Goal: Transaction & Acquisition: Download file/media

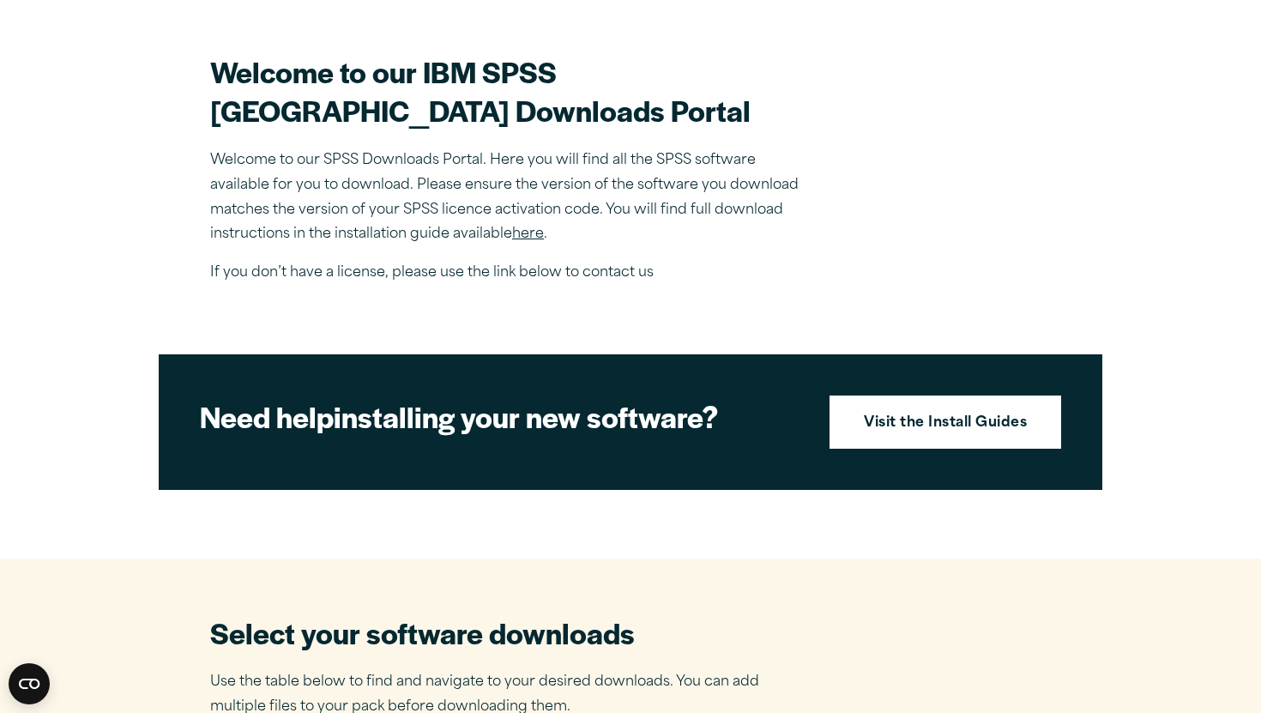
scroll to position [599, 0]
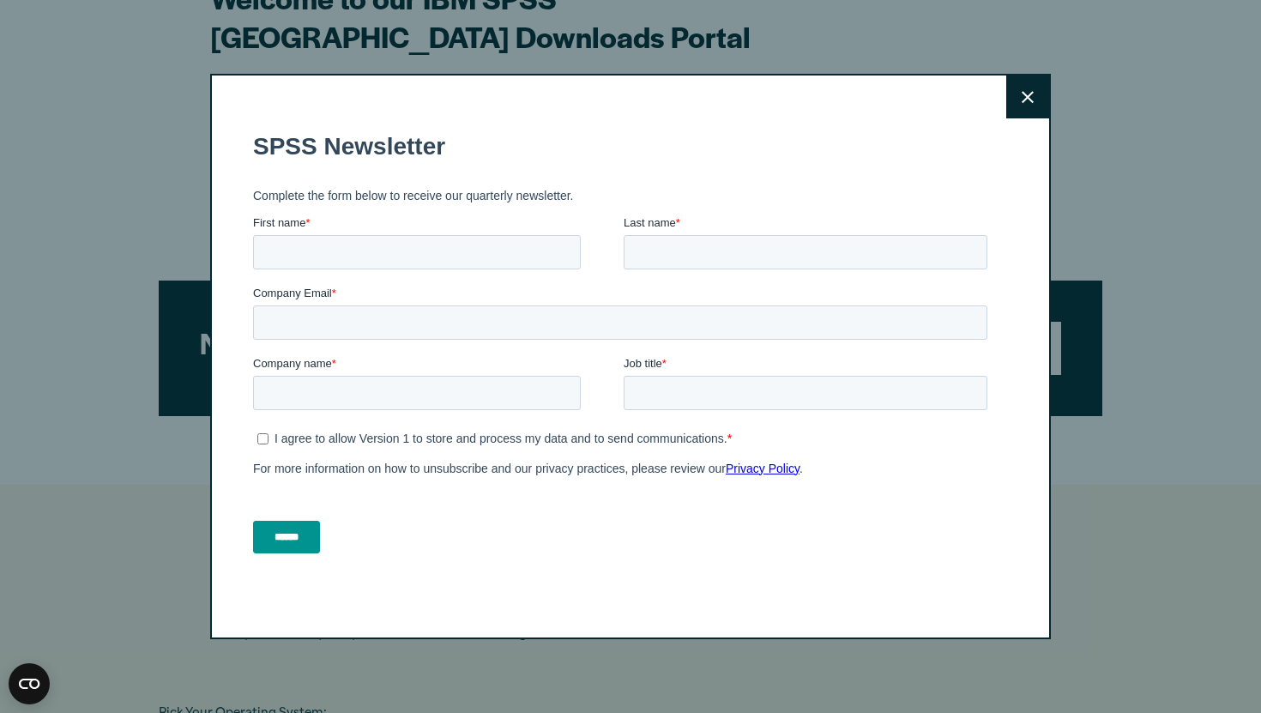
click at [1043, 110] on button "Close" at bounding box center [1027, 97] width 43 height 43
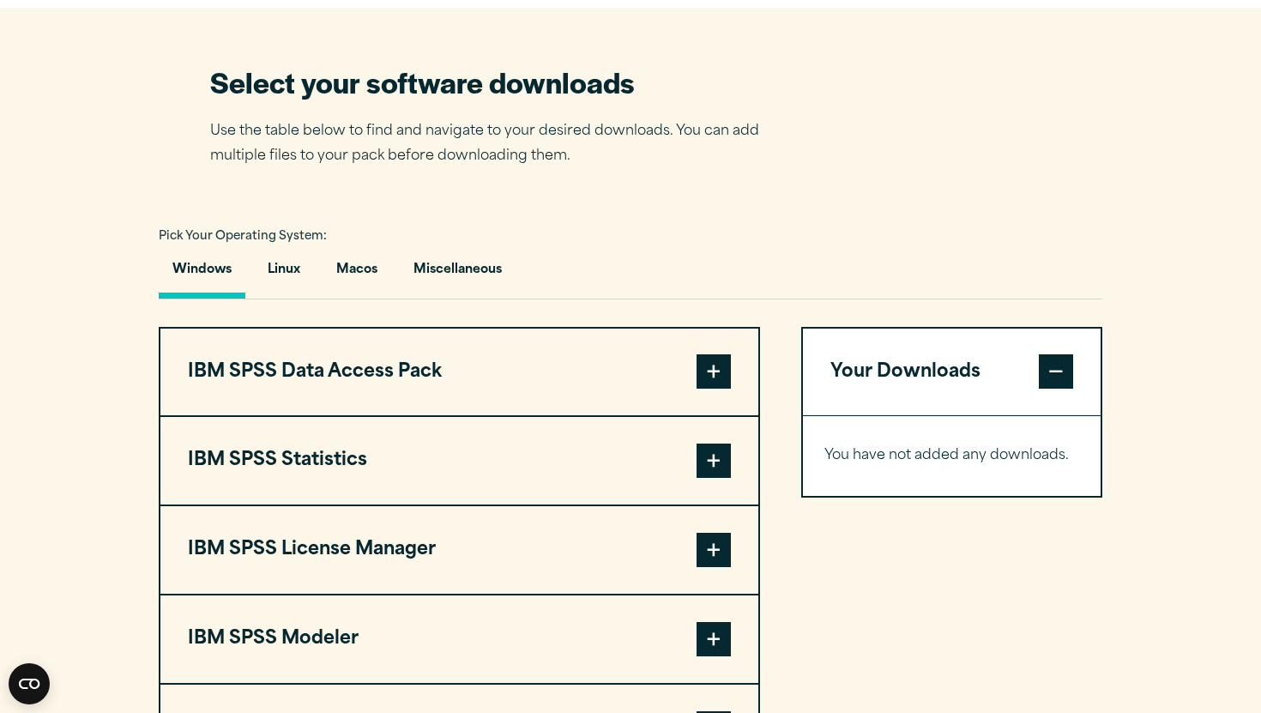
scroll to position [1087, 0]
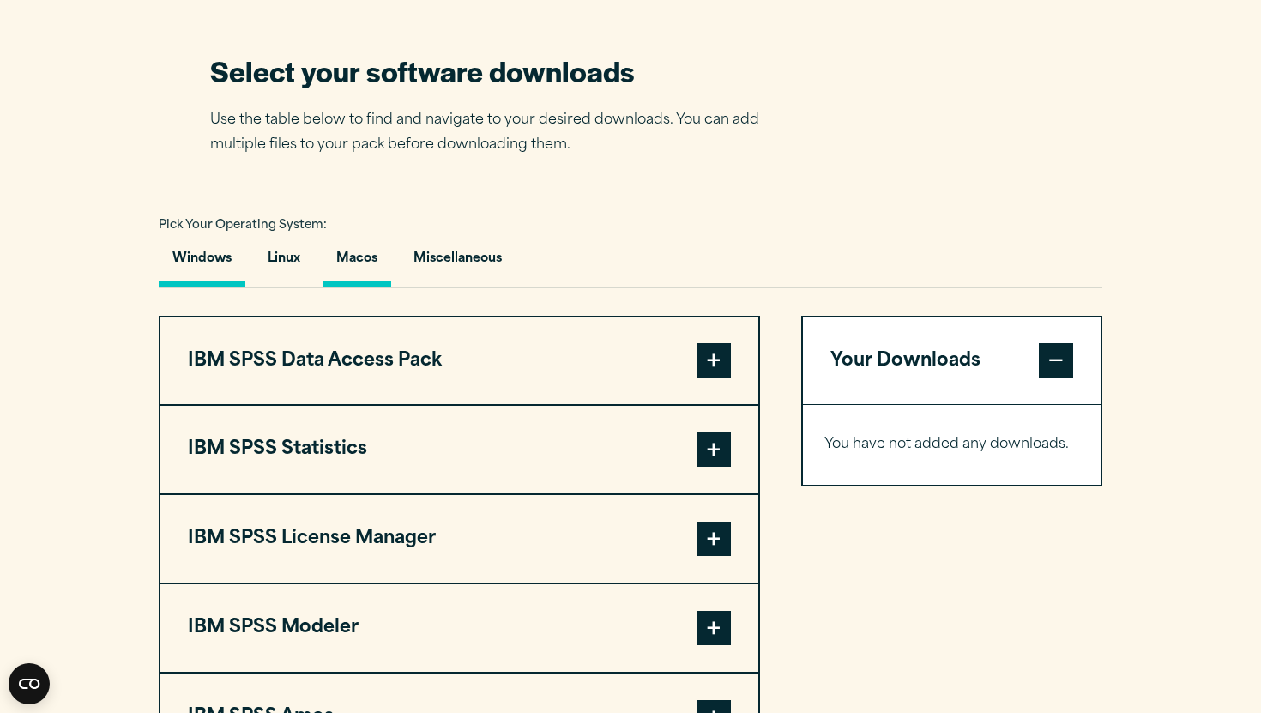
click at [358, 239] on button "Macos" at bounding box center [357, 263] width 69 height 49
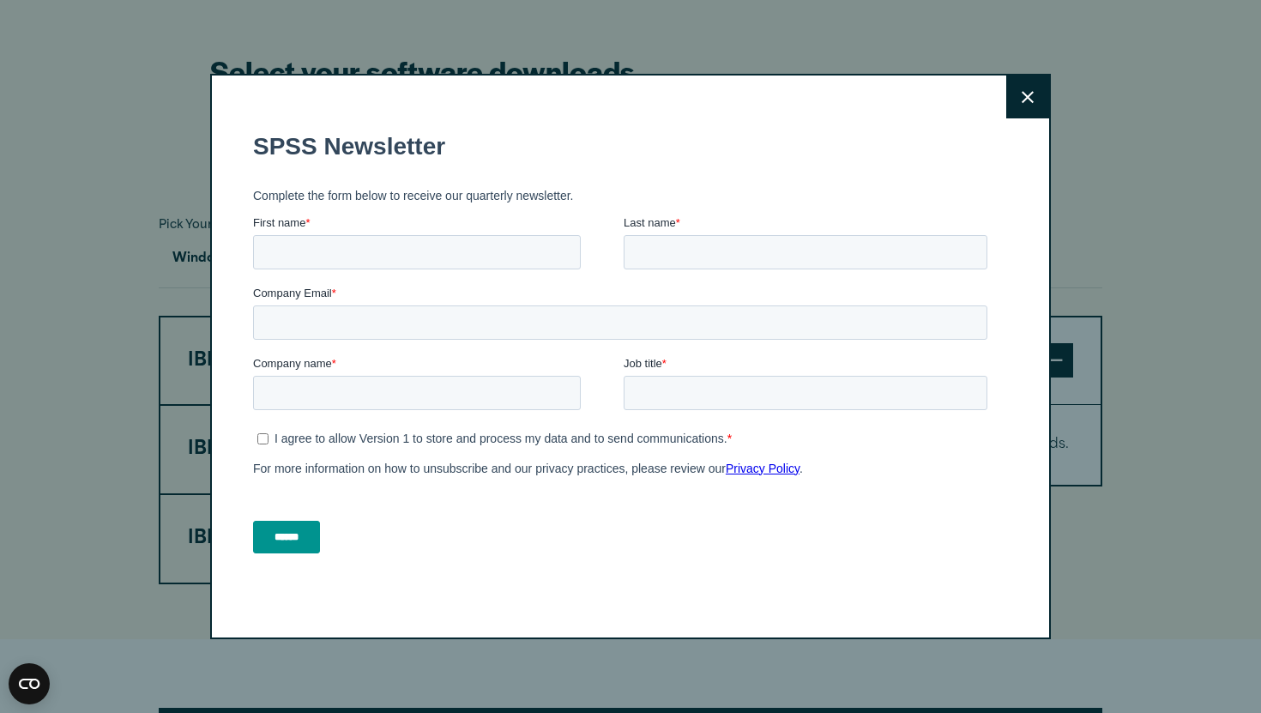
click at [1035, 107] on button "Close" at bounding box center [1027, 97] width 43 height 43
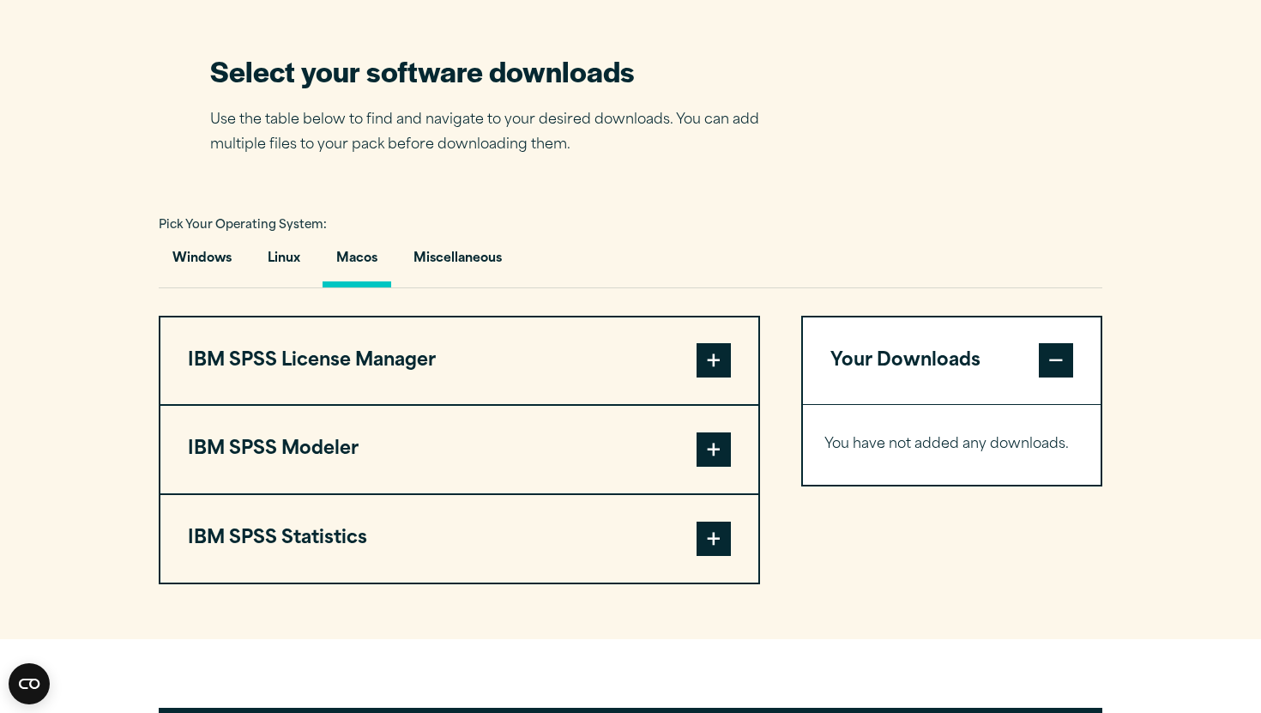
click at [724, 343] on span at bounding box center [714, 360] width 34 height 34
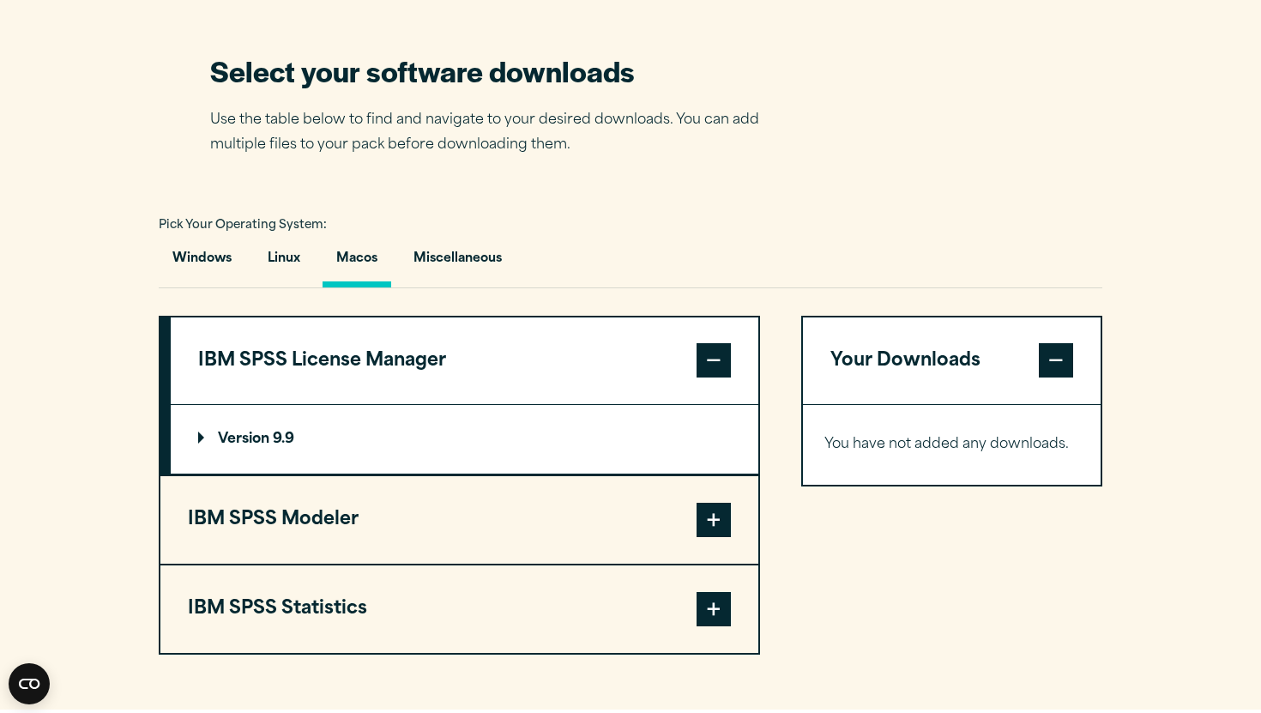
click at [724, 343] on span at bounding box center [714, 360] width 34 height 34
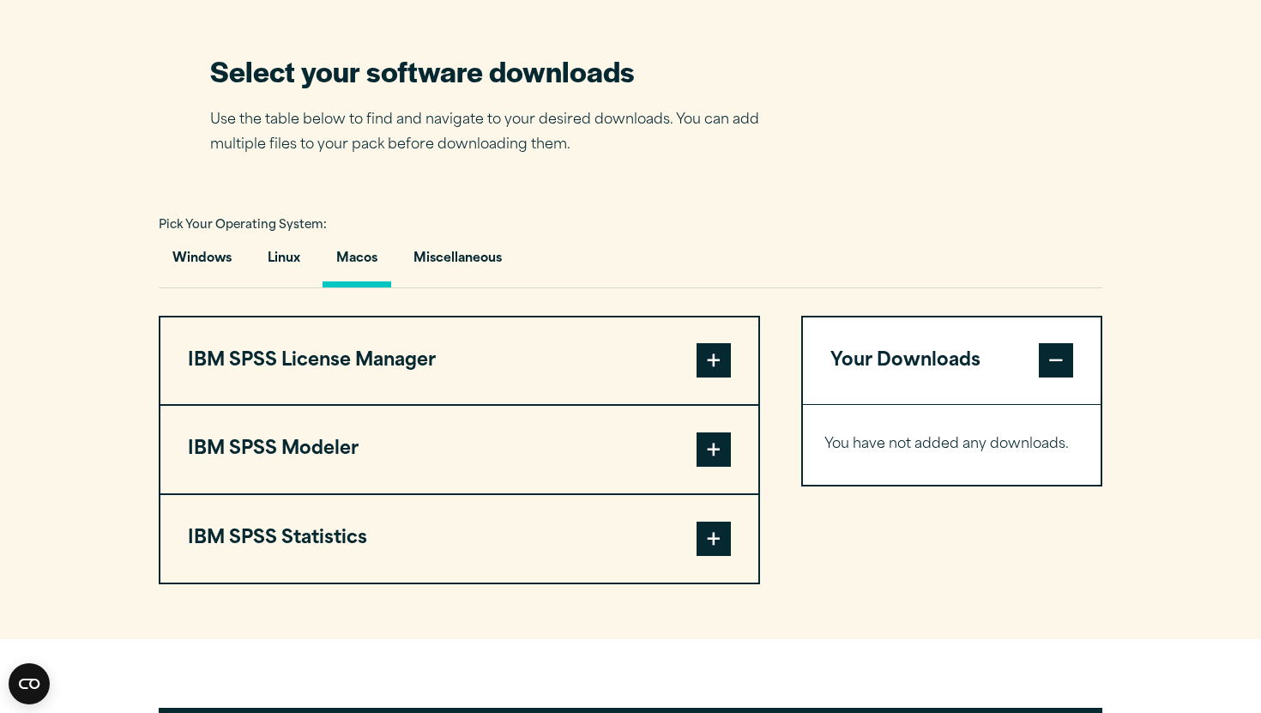
click at [726, 432] on span at bounding box center [714, 449] width 34 height 34
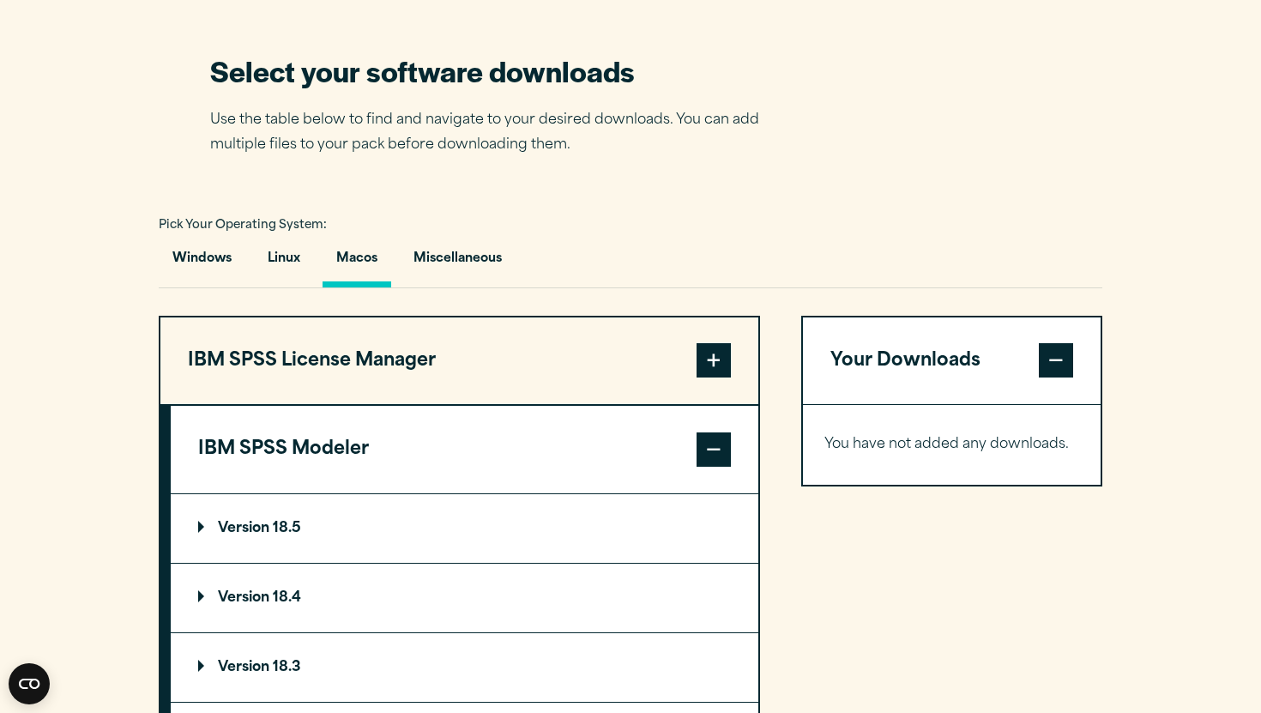
click at [726, 432] on span at bounding box center [714, 449] width 34 height 34
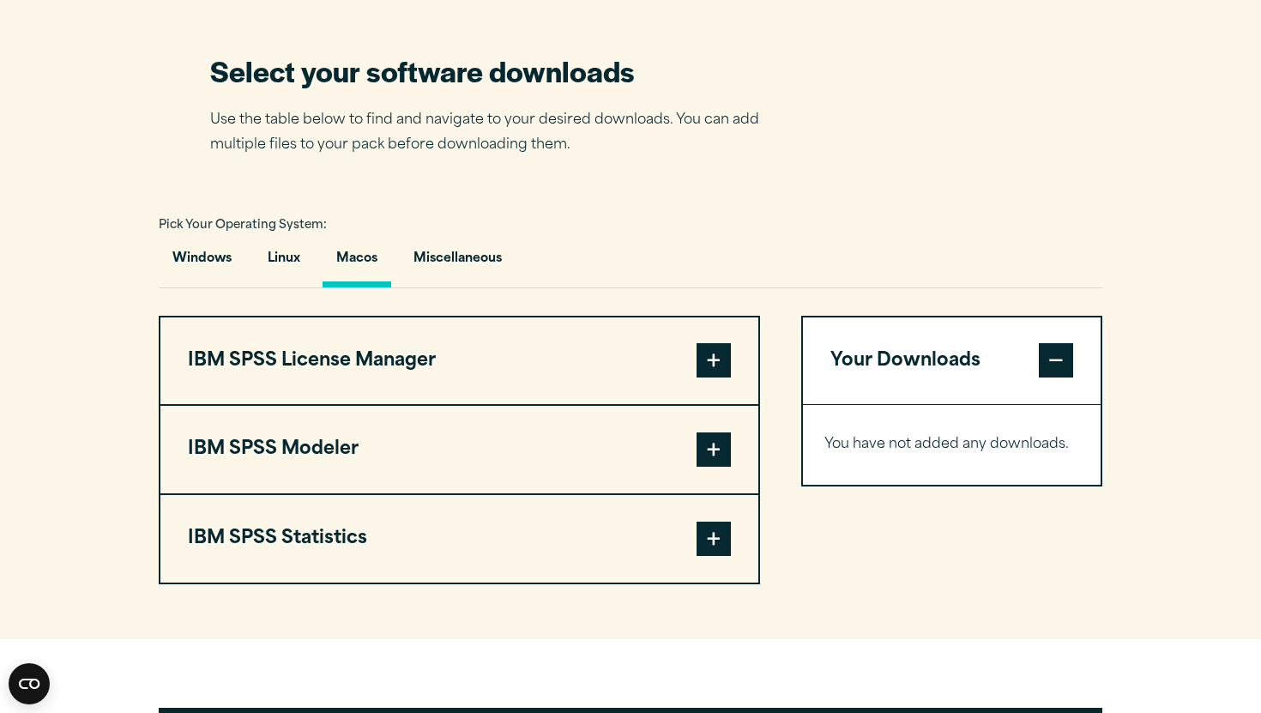
click at [722, 522] on span at bounding box center [714, 539] width 34 height 34
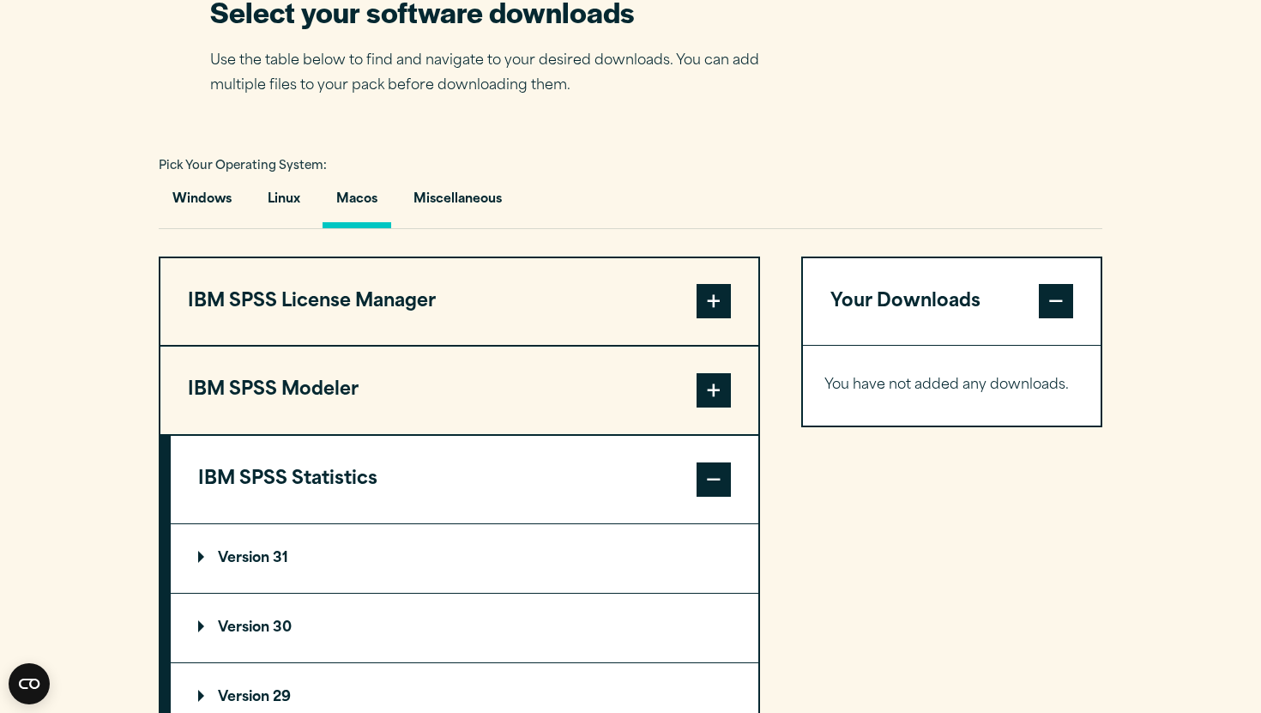
scroll to position [1149, 0]
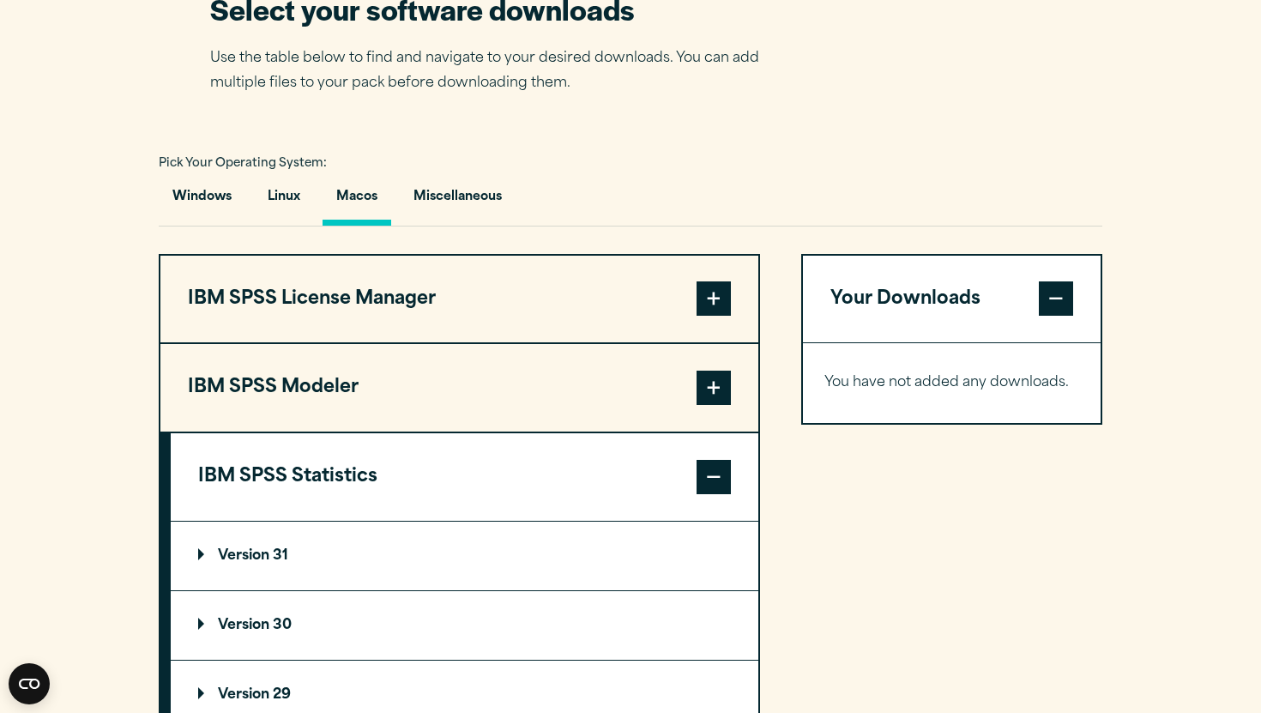
click at [256, 549] on p "Version 31" at bounding box center [243, 556] width 90 height 14
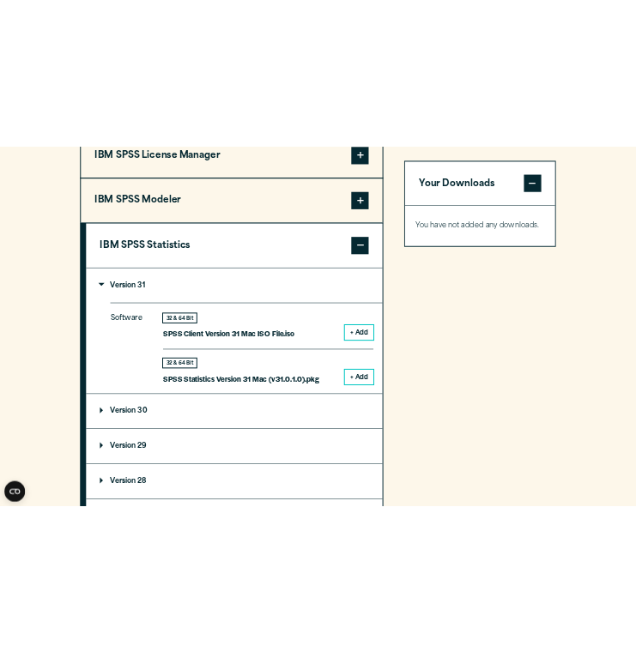
scroll to position [1437, 0]
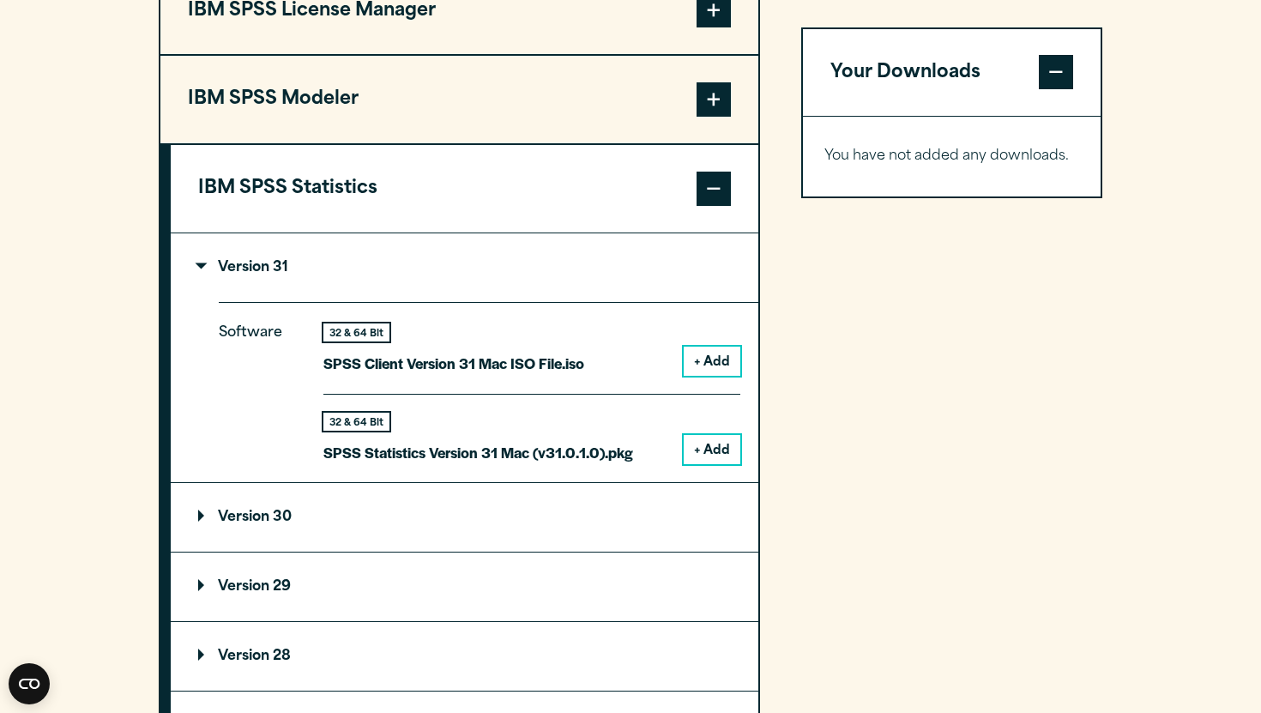
click at [705, 435] on button "+ Add" at bounding box center [712, 449] width 57 height 29
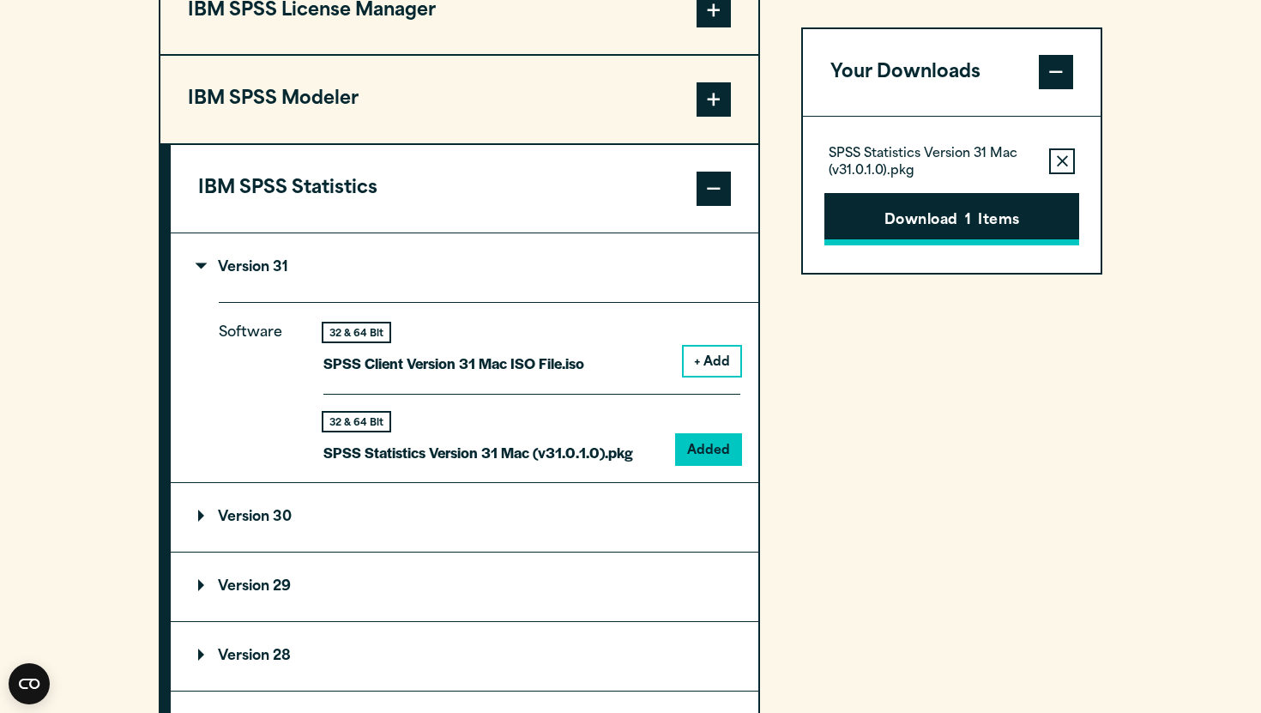
click at [871, 231] on button "Download 1 Items" at bounding box center [952, 219] width 255 height 53
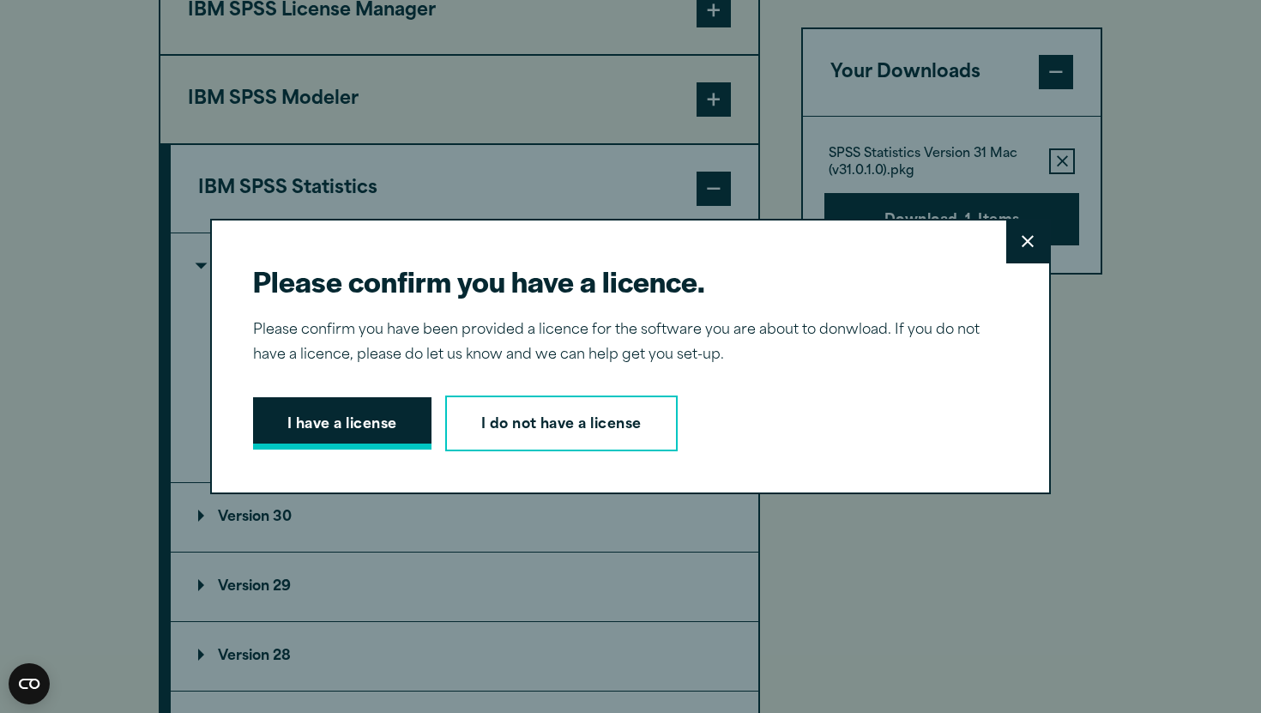
click at [384, 428] on button "I have a license" at bounding box center [342, 423] width 178 height 53
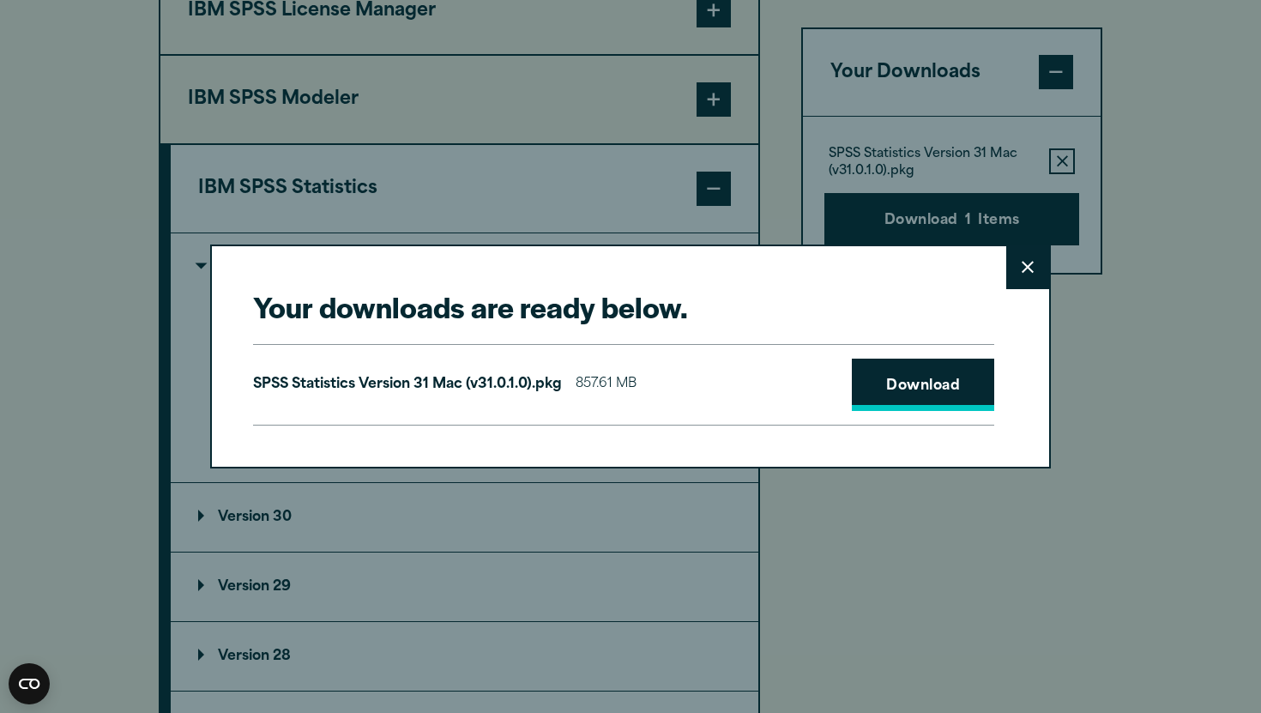
click at [929, 402] on link "Download" at bounding box center [923, 385] width 142 height 53
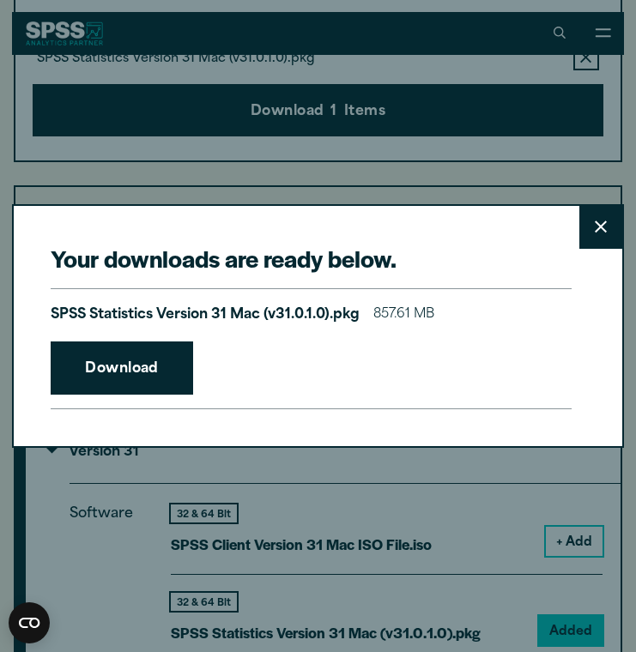
scroll to position [1429, 0]
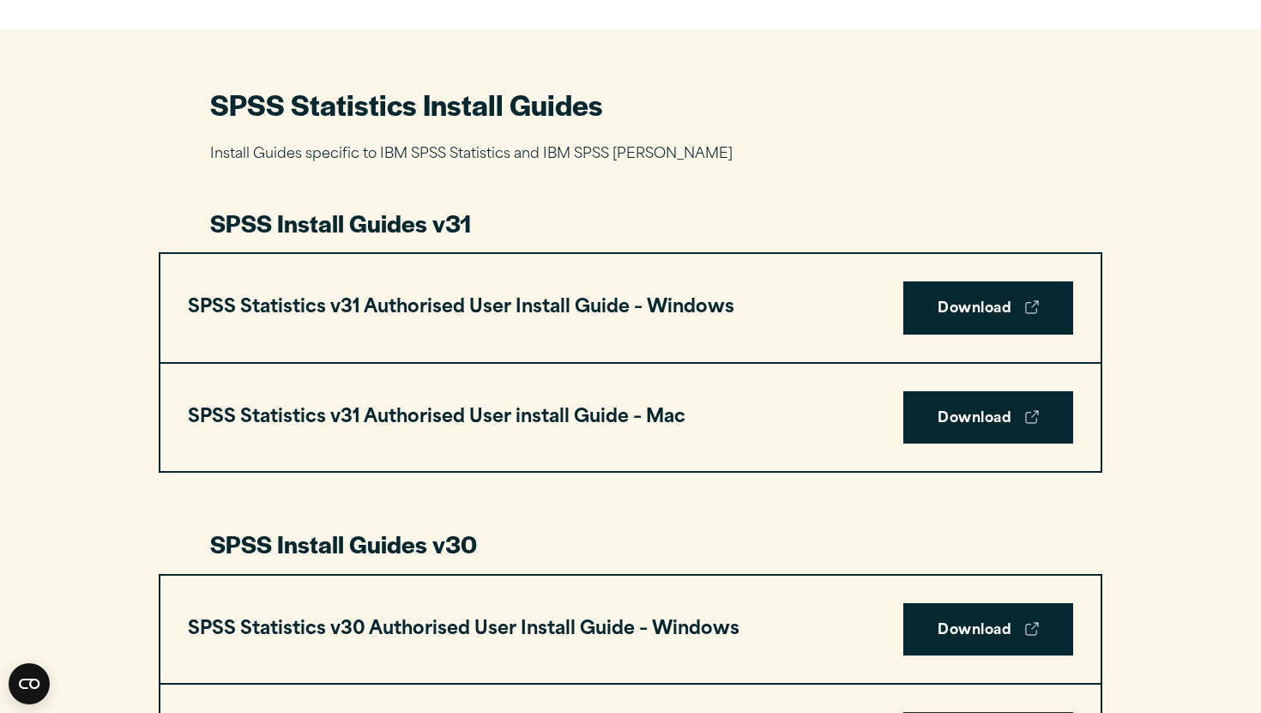
scroll to position [788, 0]
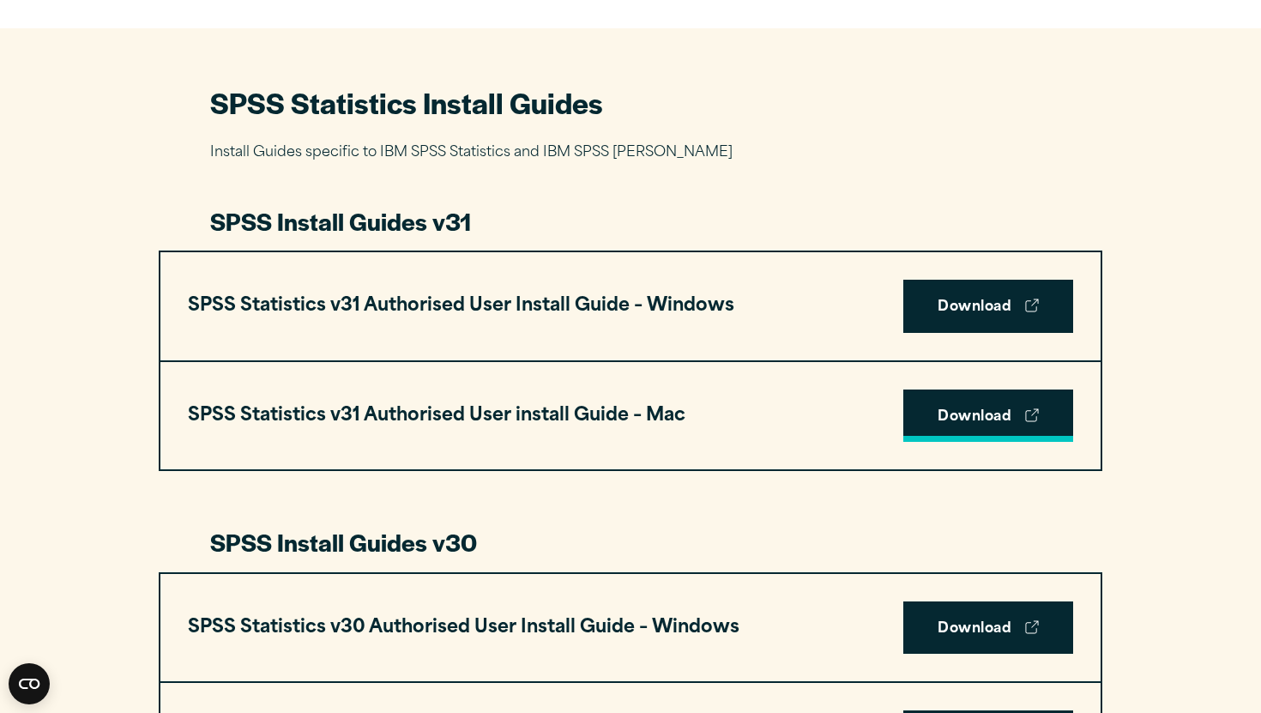
click at [982, 390] on link "Download" at bounding box center [989, 416] width 170 height 53
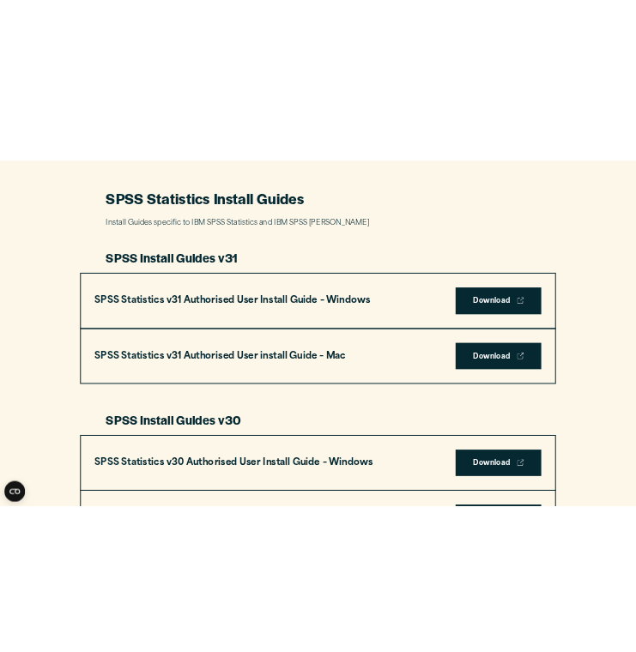
scroll to position [822, 0]
